Goal: Check status: Check status

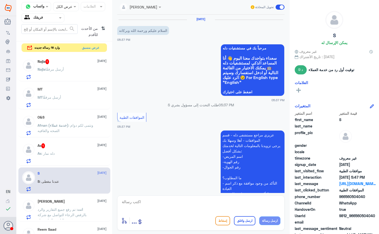
click at [97, 48] on button "عرض مسبق" at bounding box center [91, 48] width 22 height 8
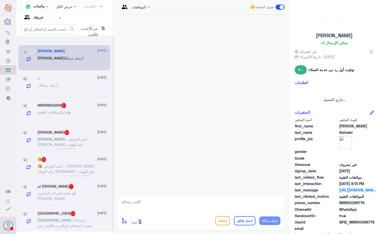
scroll to position [607, 0]
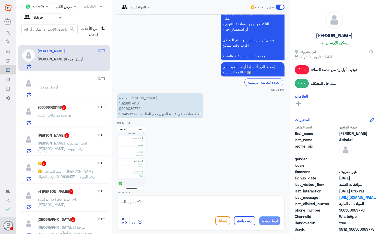
click at [99, 32] on span "من الأحدث للأقدم" at bounding box center [88, 31] width 21 height 15
click at [101, 27] on icon "⇅" at bounding box center [103, 30] width 4 height 13
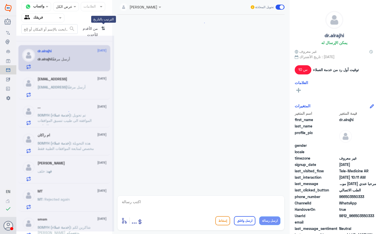
scroll to position [293, 0]
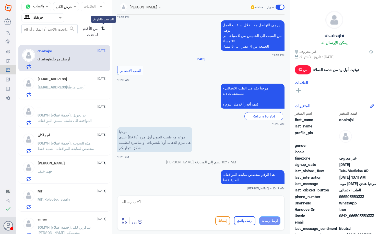
click at [103, 27] on icon "⇅" at bounding box center [103, 30] width 4 height 13
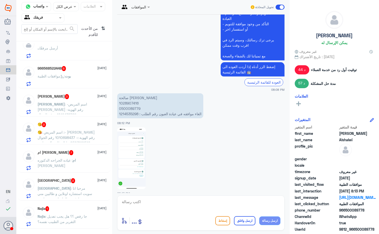
scroll to position [0, 0]
